Goal: Task Accomplishment & Management: Complete application form

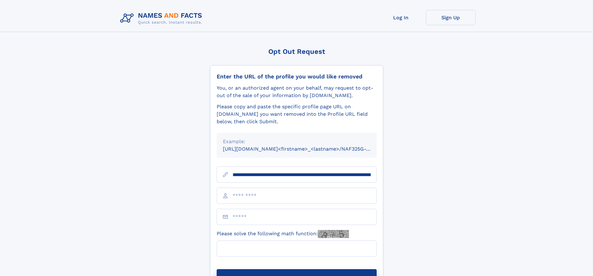
scroll to position [0, 69]
type input "**********"
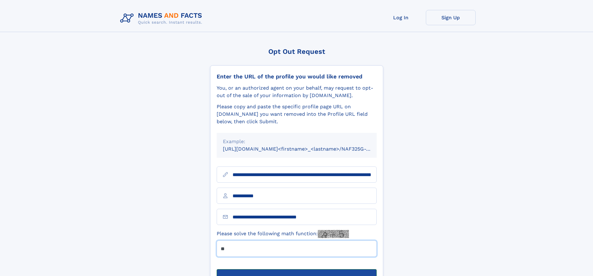
type input "**"
click at [296, 269] on button "Submit Opt Out Request" at bounding box center [297, 279] width 160 height 20
